Goal: Task Accomplishment & Management: Manage account settings

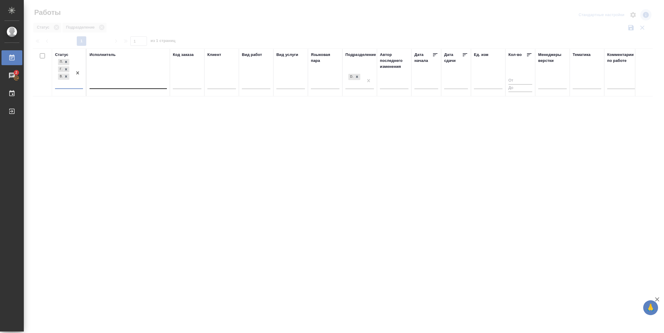
click at [133, 82] on div at bounding box center [127, 82] width 77 height 9
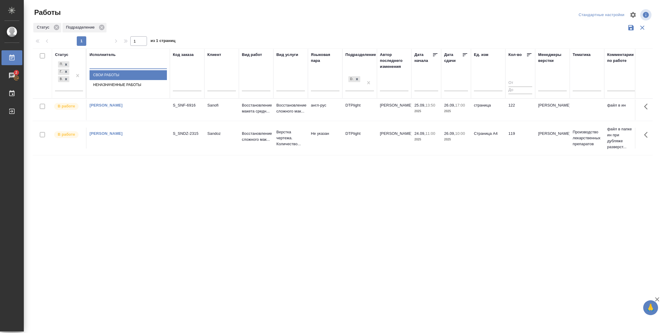
click at [130, 80] on div "Свои работы" at bounding box center [127, 75] width 77 height 10
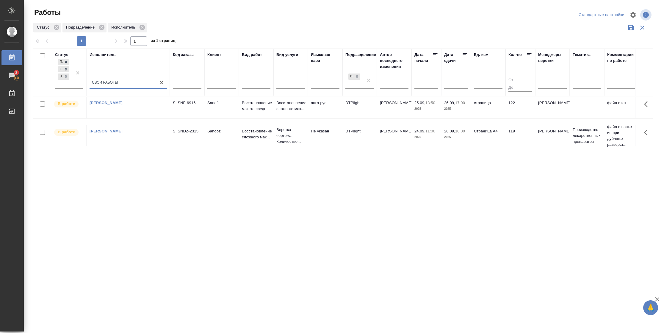
click at [512, 139] on td "119" at bounding box center [520, 135] width 30 height 21
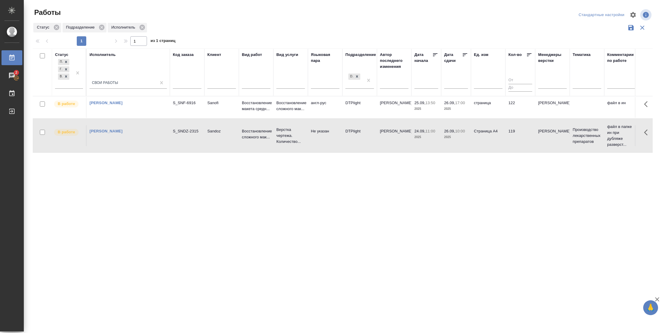
click at [512, 139] on td "119" at bounding box center [520, 135] width 30 height 21
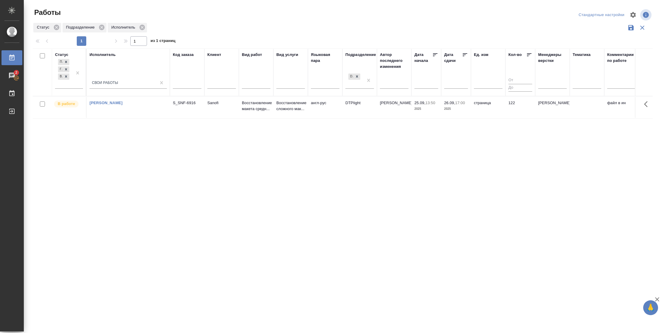
click at [503, 112] on td "страница" at bounding box center [488, 107] width 34 height 21
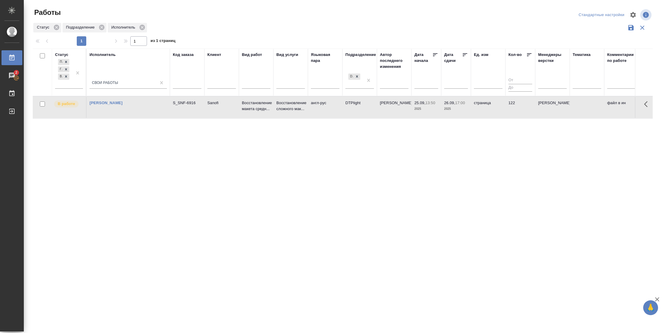
click at [503, 112] on td "страница" at bounding box center [488, 107] width 34 height 21
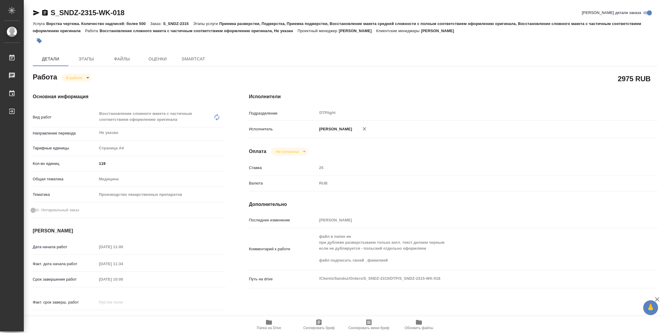
type textarea "x"
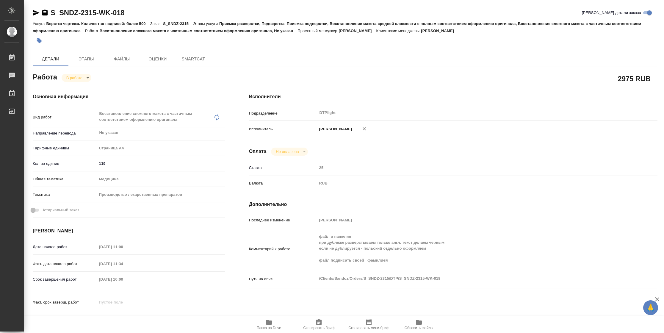
type textarea "x"
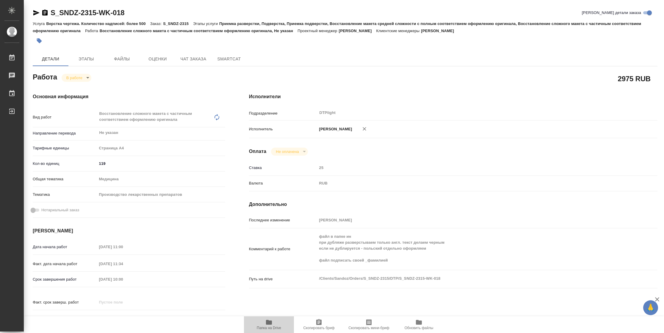
click at [265, 326] on span "Папка на Drive" at bounding box center [269, 328] width 24 height 4
type textarea "x"
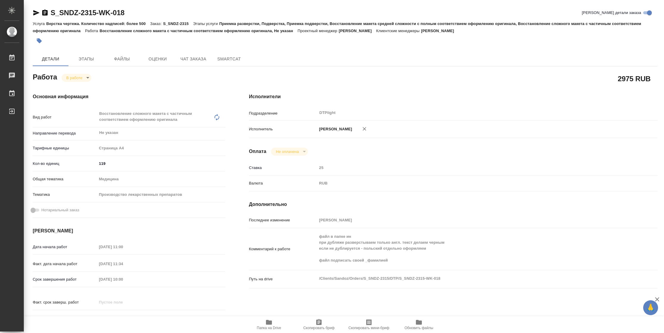
type textarea "x"
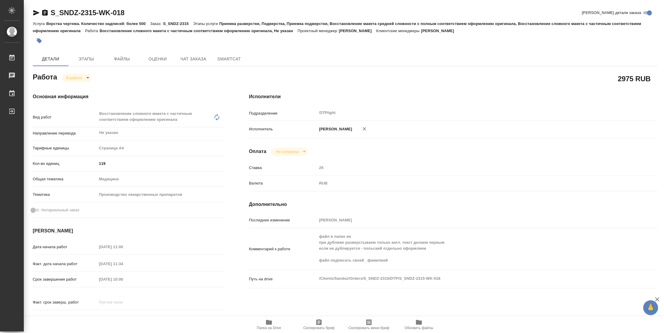
type textarea "x"
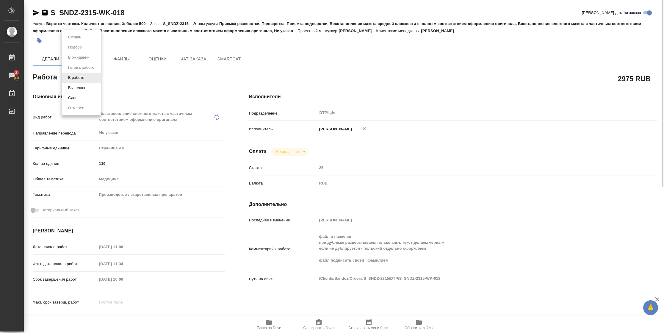
click at [89, 78] on body "🙏 .cls-1 fill:#fff; AWATERA Vasilyeva Natalia Работы 2 Чаты График Выйти S_SNDZ…" at bounding box center [332, 166] width 664 height 333
click at [87, 86] on button "Выполнен" at bounding box center [77, 87] width 22 height 7
type textarea "x"
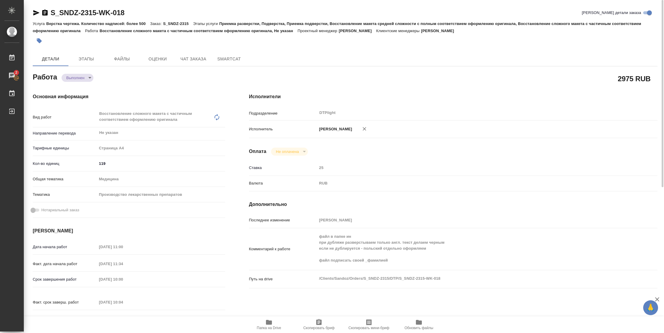
type textarea "x"
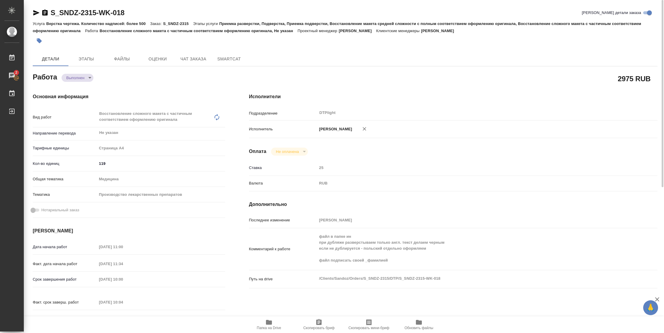
type textarea "x"
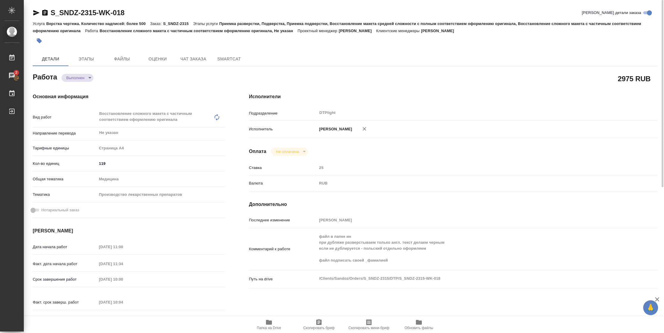
type textarea "x"
click at [34, 14] on icon "button" at bounding box center [36, 12] width 6 height 5
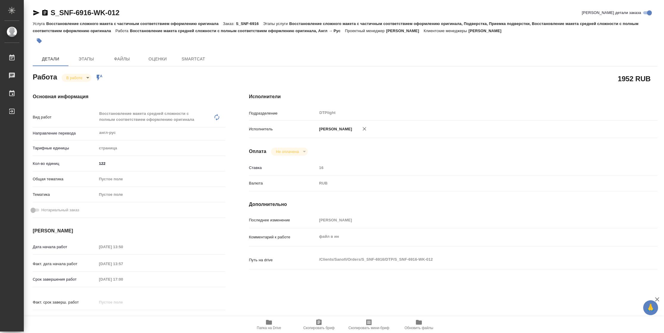
type textarea "x"
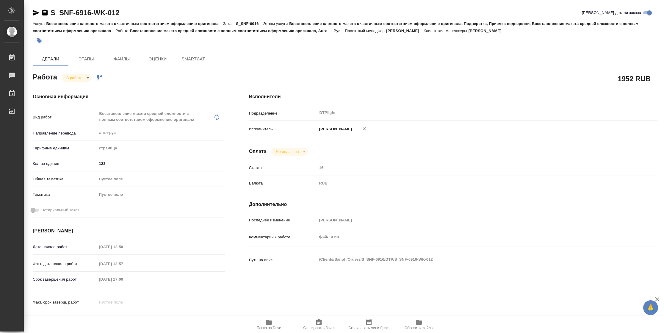
type textarea "x"
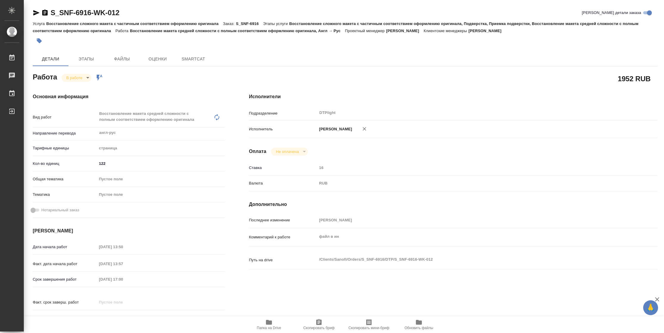
type textarea "x"
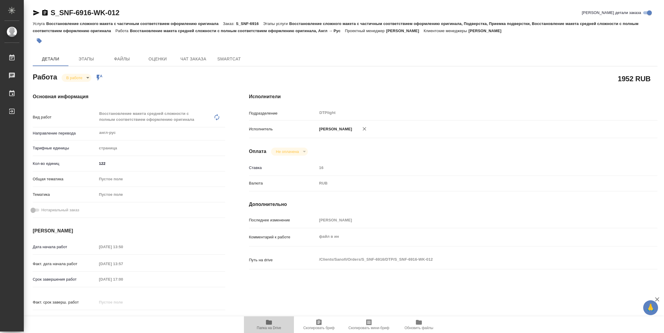
click at [275, 326] on span "Папка на Drive" at bounding box center [269, 328] width 24 height 4
type textarea "x"
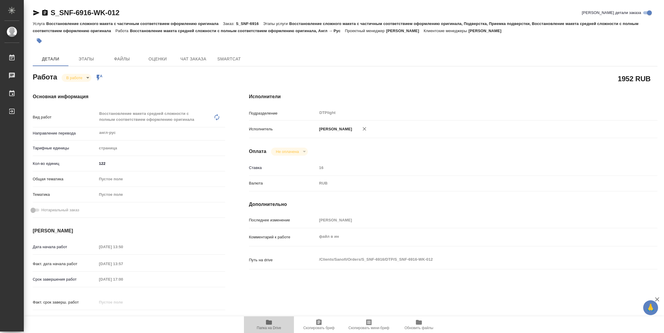
type textarea "x"
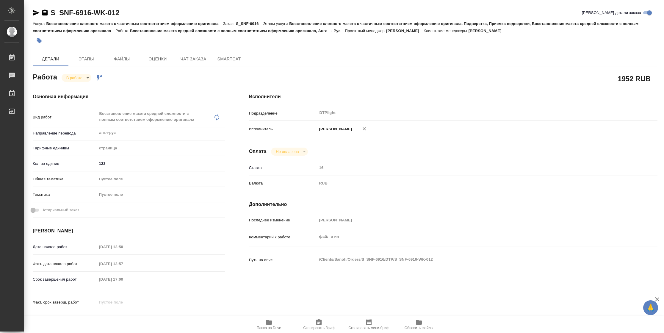
type textarea "x"
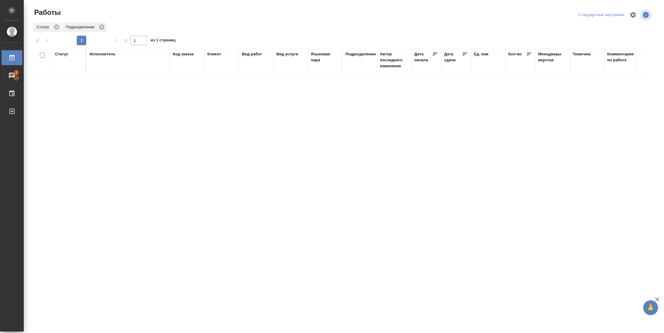
click at [65, 54] on div "Статус" at bounding box center [61, 54] width 13 height 6
click at [71, 83] on div "Подбор Готов к работе" at bounding box center [63, 71] width 17 height 23
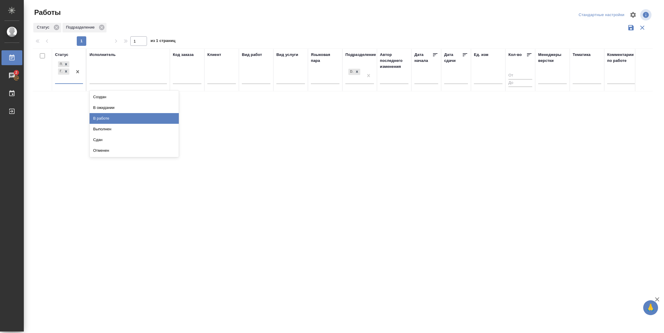
click at [118, 121] on div "В работе" at bounding box center [133, 118] width 89 height 11
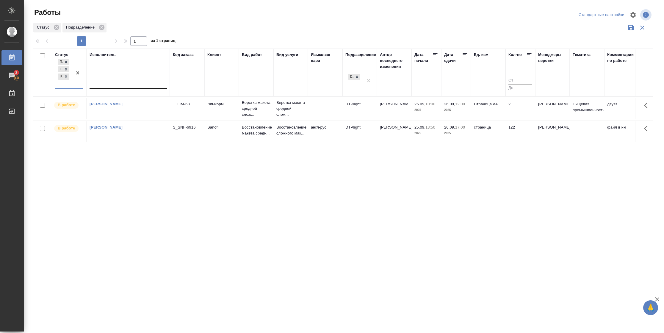
click at [114, 84] on div at bounding box center [127, 82] width 77 height 9
click at [115, 101] on div "Свои работы" at bounding box center [133, 101] width 89 height 11
click at [494, 109] on td "Страница А4" at bounding box center [488, 108] width 34 height 21
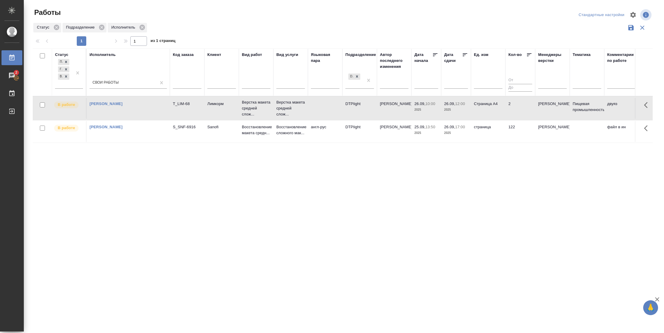
click at [494, 109] on td "Страница А4" at bounding box center [488, 108] width 34 height 21
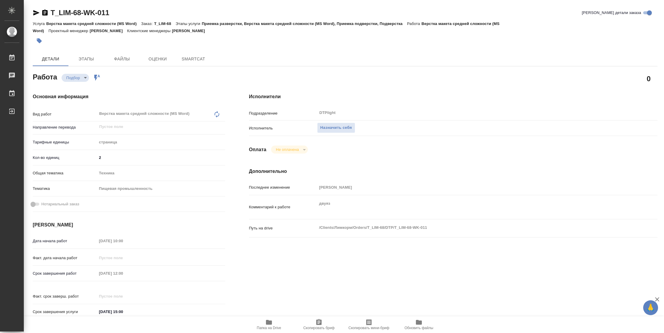
type textarea "x"
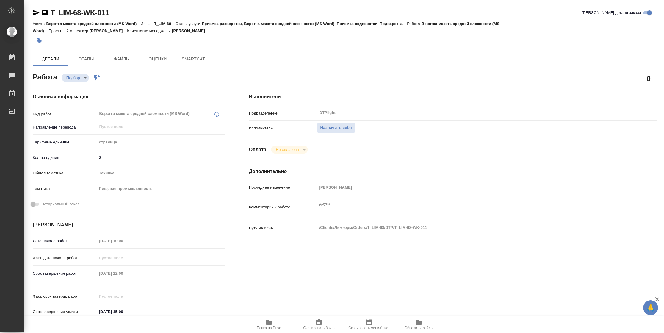
type textarea "x"
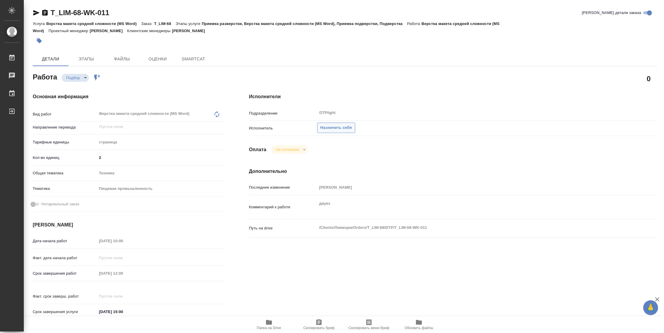
type textarea "x"
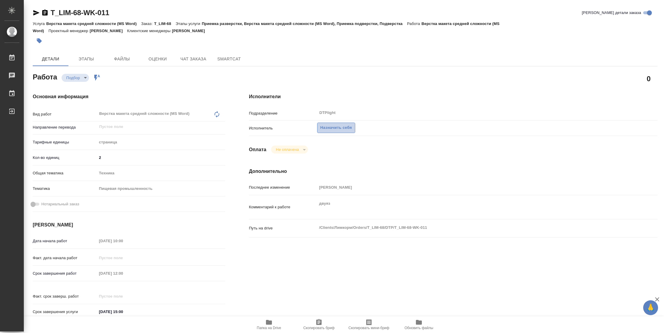
click at [335, 130] on span "Назначить себя" at bounding box center [336, 127] width 32 height 7
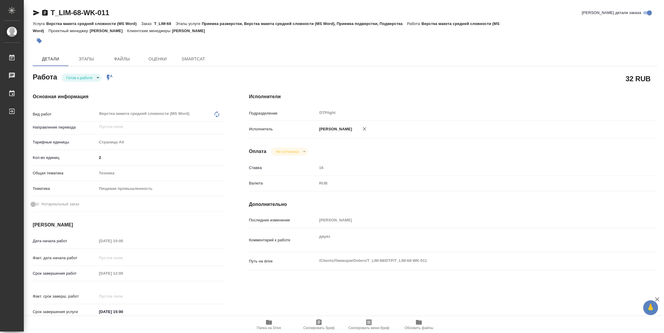
type textarea "x"
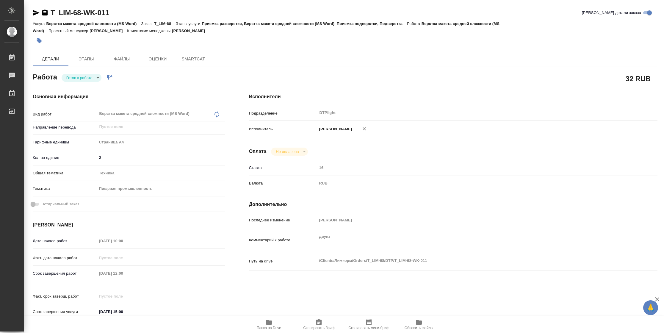
type textarea "x"
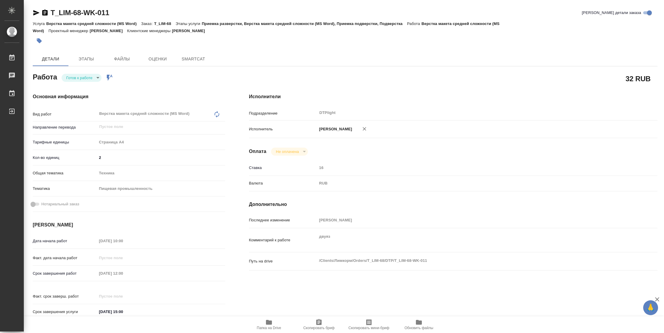
type textarea "x"
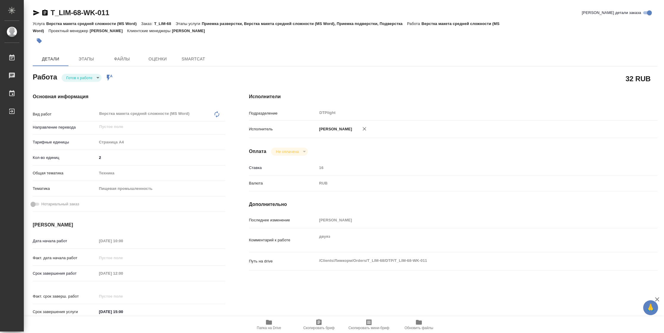
type textarea "x"
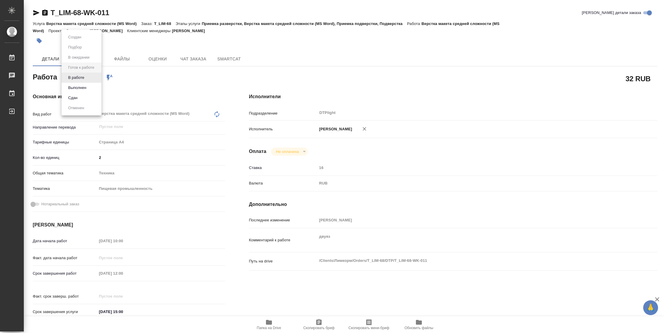
click at [83, 77] on body "🙏 .cls-1 fill:#fff; AWATERA [PERSON_NAME] Чаты График Выйти T_LIM-68-WK-011 Кра…" at bounding box center [332, 166] width 664 height 333
type textarea "x"
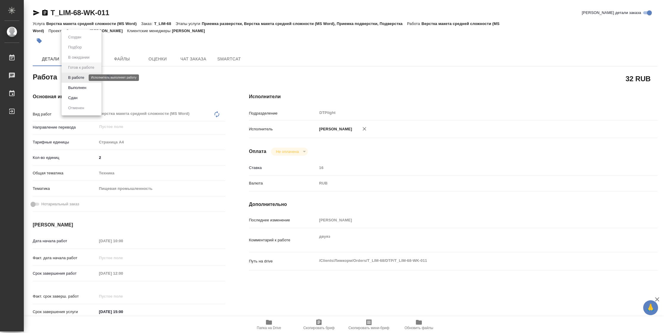
type textarea "x"
click at [83, 77] on button "В работе" at bounding box center [76, 77] width 20 height 7
type textarea "x"
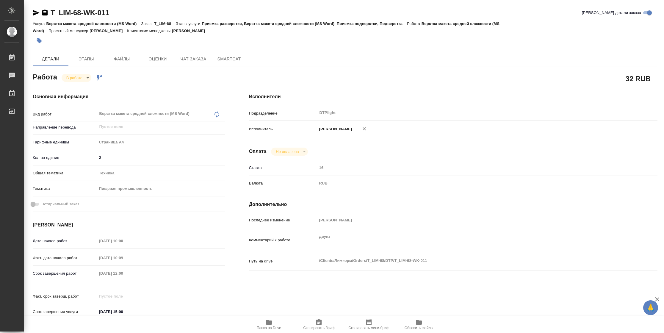
type textarea "x"
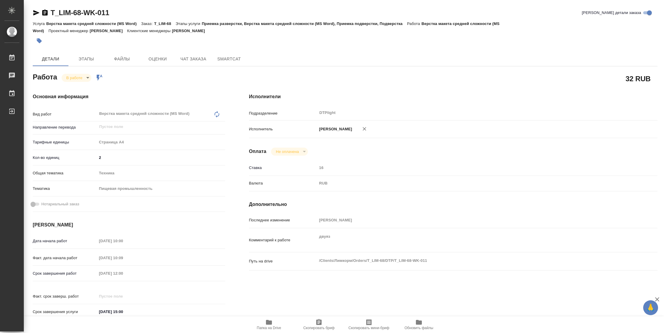
type textarea "x"
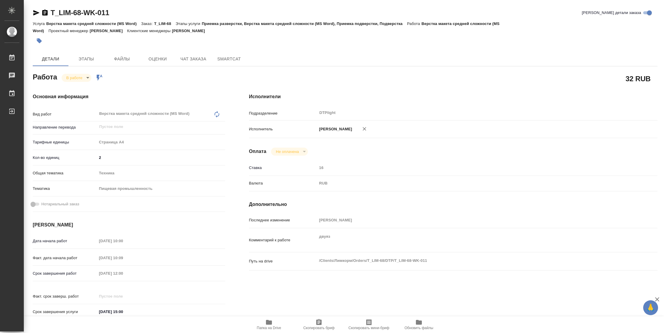
type textarea "x"
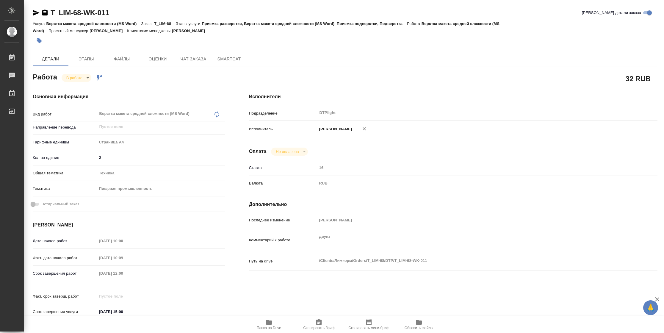
type textarea "x"
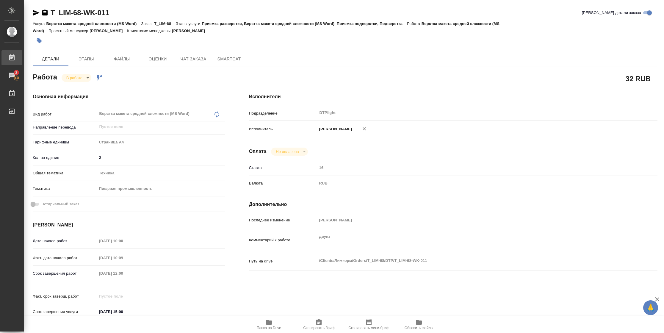
type textarea "x"
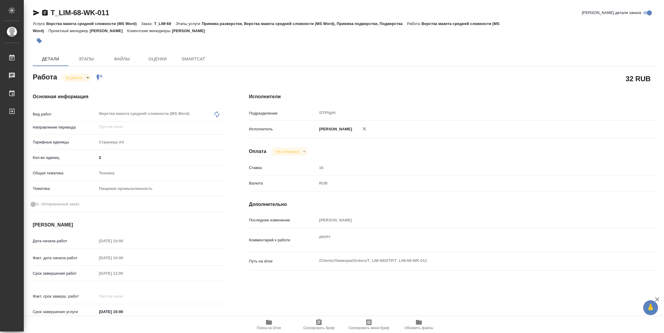
type textarea "x"
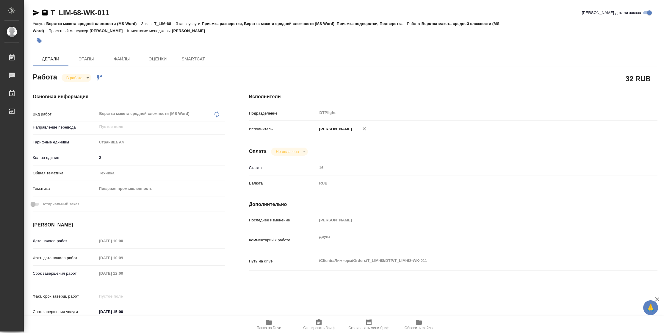
type textarea "x"
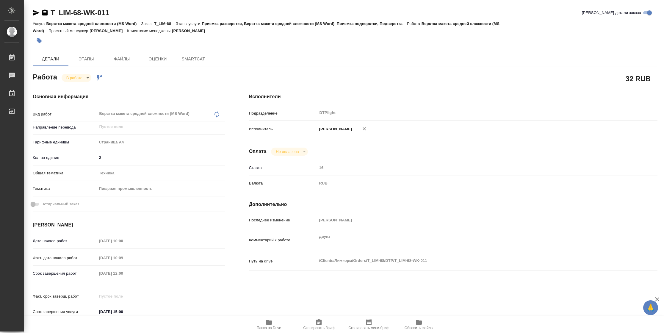
type textarea "x"
click at [265, 326] on span "Папка на Drive" at bounding box center [269, 328] width 24 height 4
type textarea "x"
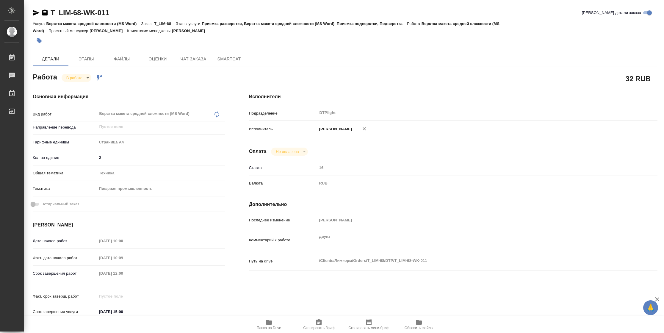
type textarea "x"
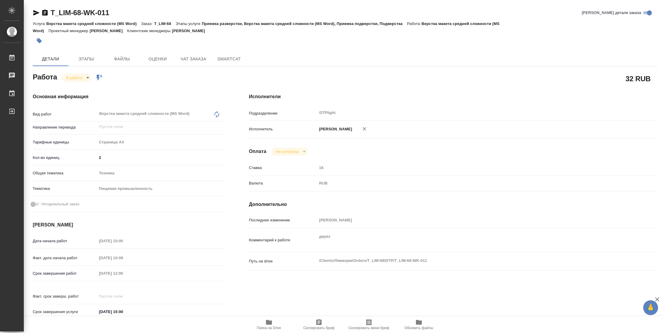
type textarea "x"
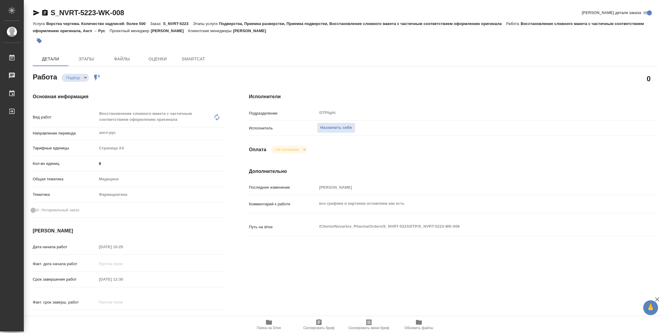
type textarea "x"
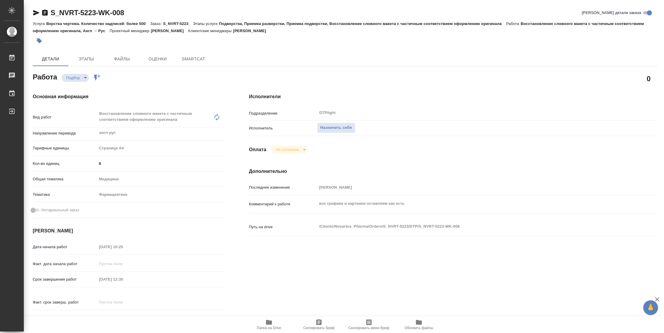
type textarea "x"
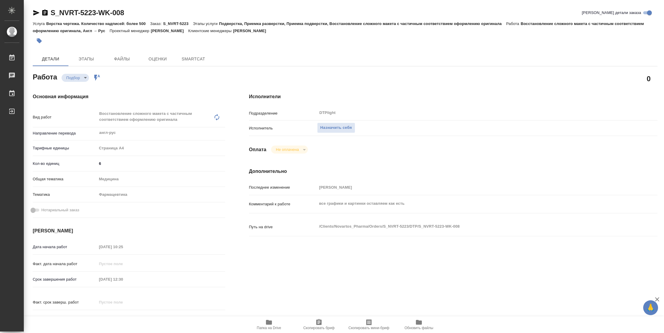
type textarea "x"
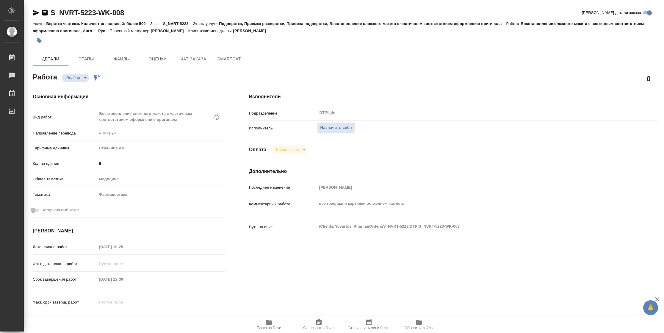
click at [279, 320] on span "Папка на Drive" at bounding box center [268, 323] width 43 height 11
type textarea "x"
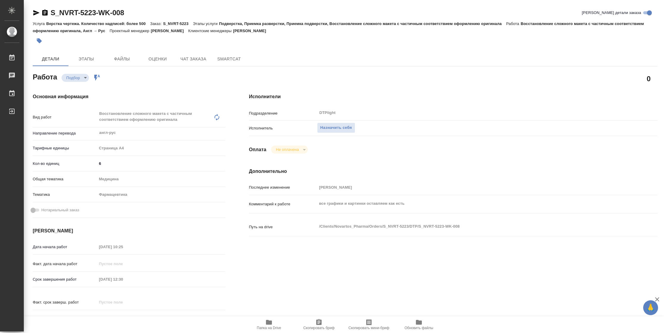
type textarea "x"
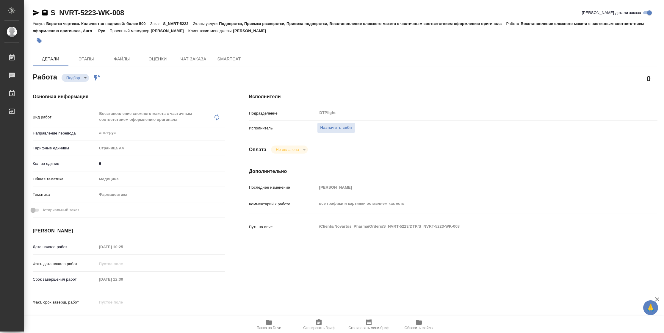
type textarea "x"
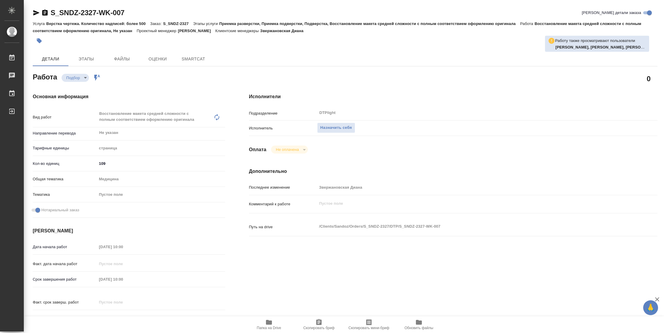
type textarea "x"
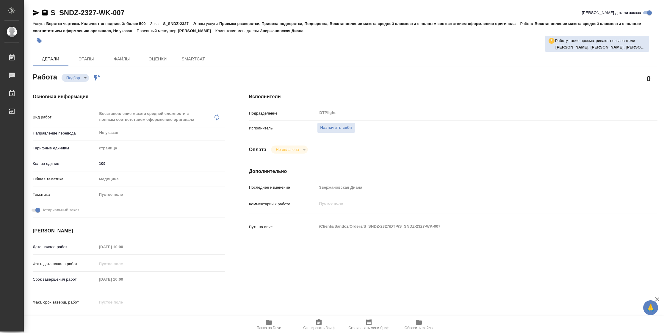
type textarea "x"
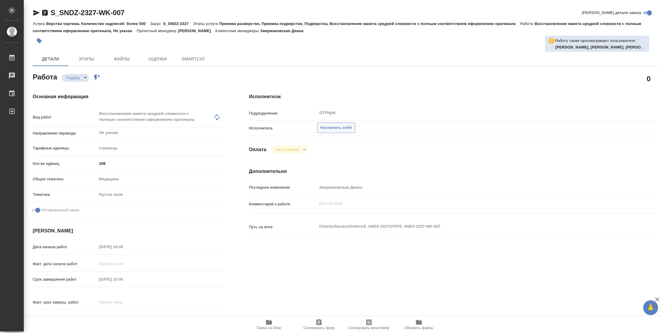
type textarea "x"
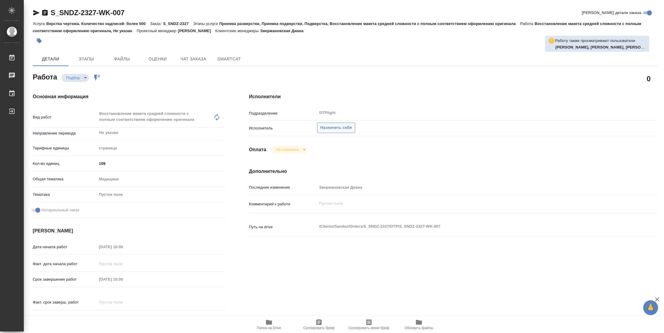
type textarea "x"
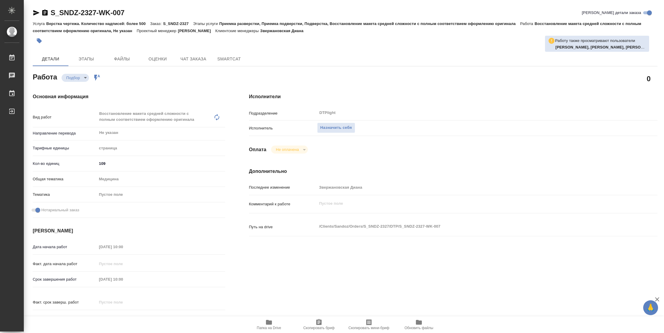
type textarea "x"
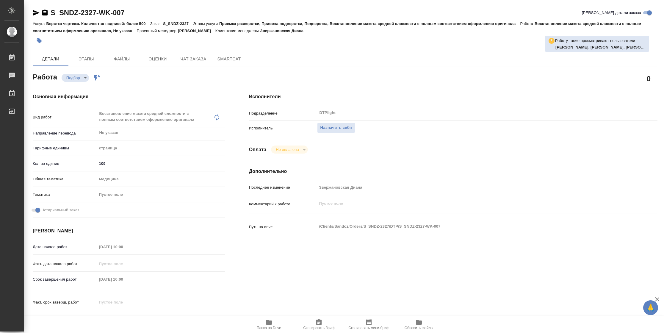
click at [265, 324] on icon "button" at bounding box center [268, 321] width 7 height 7
